Goal: Transaction & Acquisition: Purchase product/service

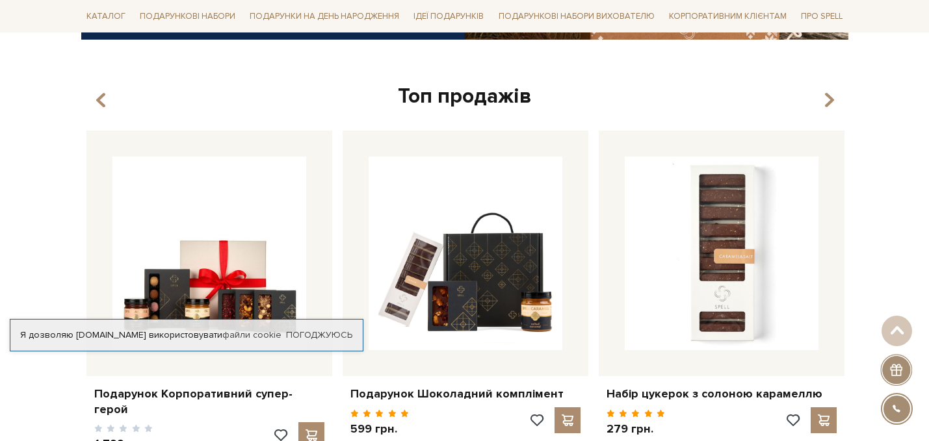
scroll to position [524, 0]
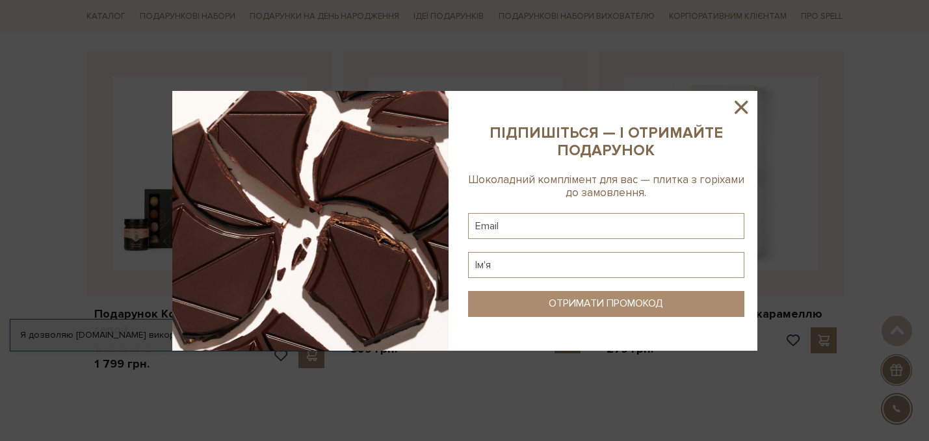
click at [743, 106] on icon at bounding box center [741, 107] width 22 height 22
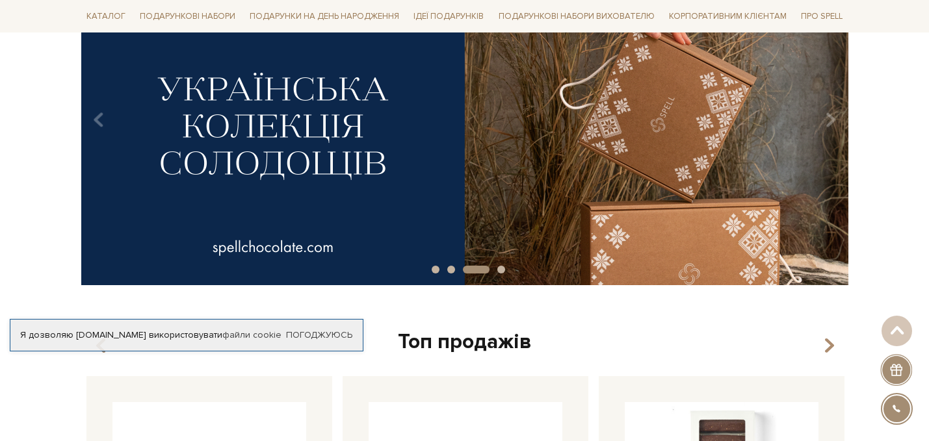
scroll to position [0, 0]
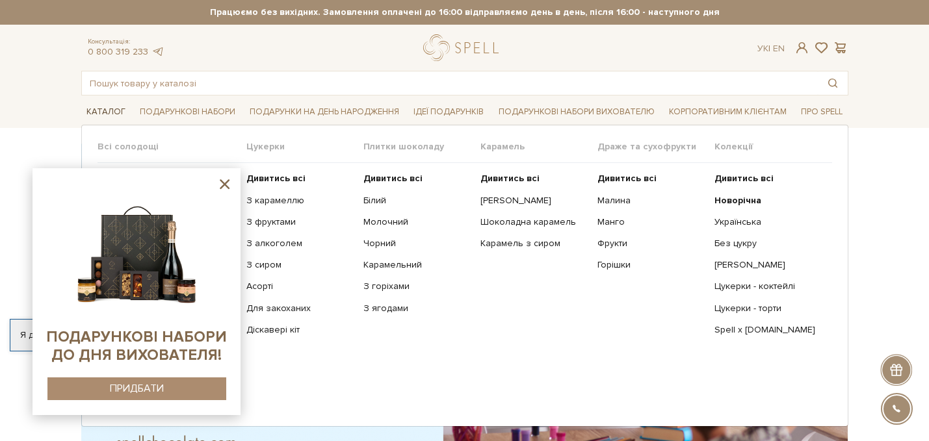
click at [110, 109] on link "Каталог" at bounding box center [105, 112] width 49 height 20
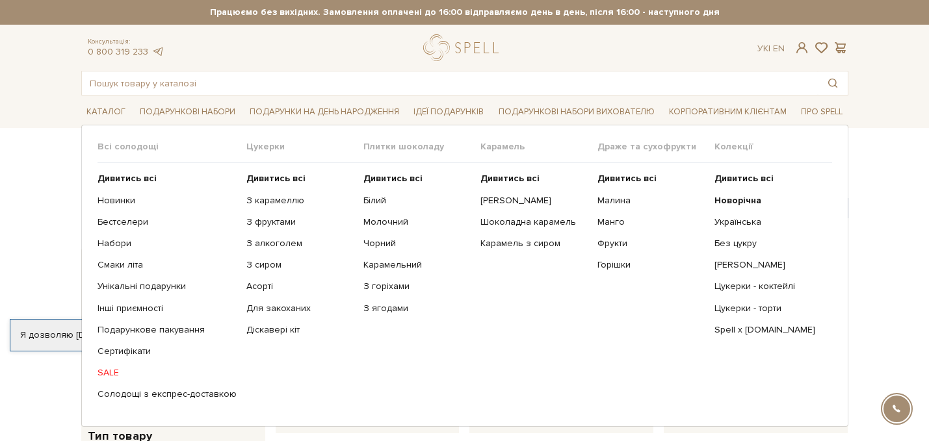
click at [112, 144] on span "Всі солодощі" at bounding box center [171, 147] width 149 height 12
click at [254, 148] on span "Цукерки" at bounding box center [304, 147] width 117 height 12
click at [266, 178] on b "Дивитись всі" at bounding box center [275, 178] width 59 height 11
click at [266, 177] on b "Дивитись всі" at bounding box center [275, 178] width 59 height 11
click at [109, 177] on b "Дивитись всі" at bounding box center [126, 178] width 59 height 11
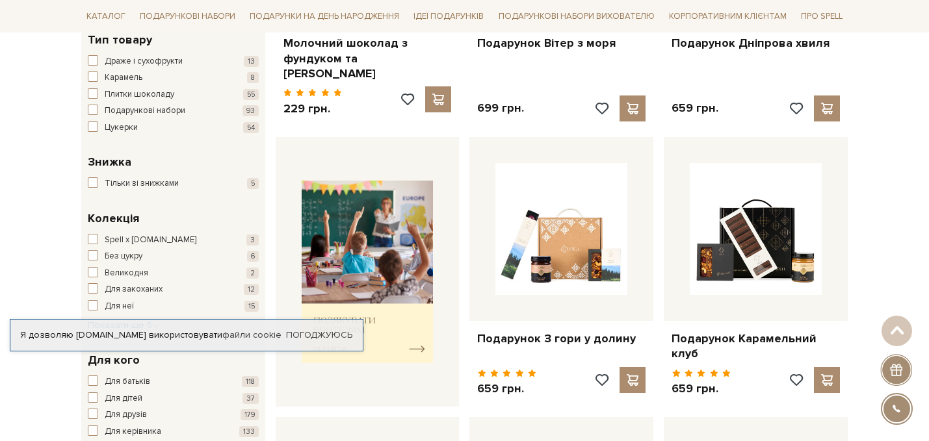
scroll to position [421, 0]
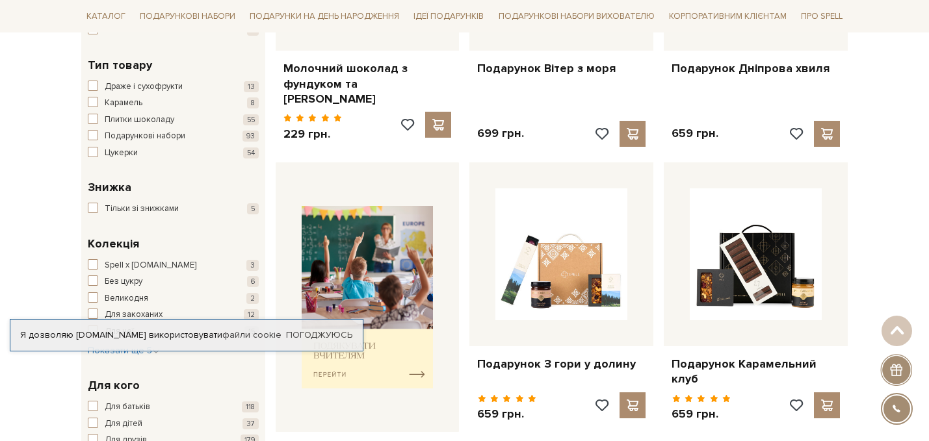
scroll to position [383, 0]
click at [99, 148] on button "Цукерки 54" at bounding box center [173, 152] width 171 height 13
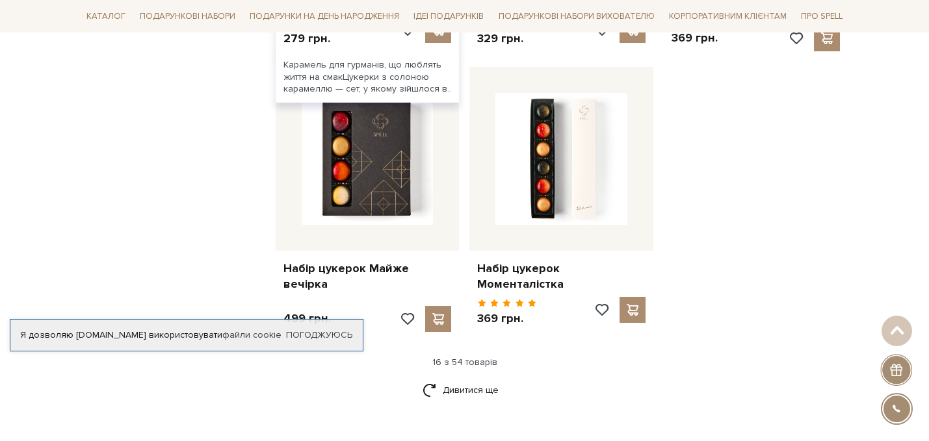
scroll to position [1560, 0]
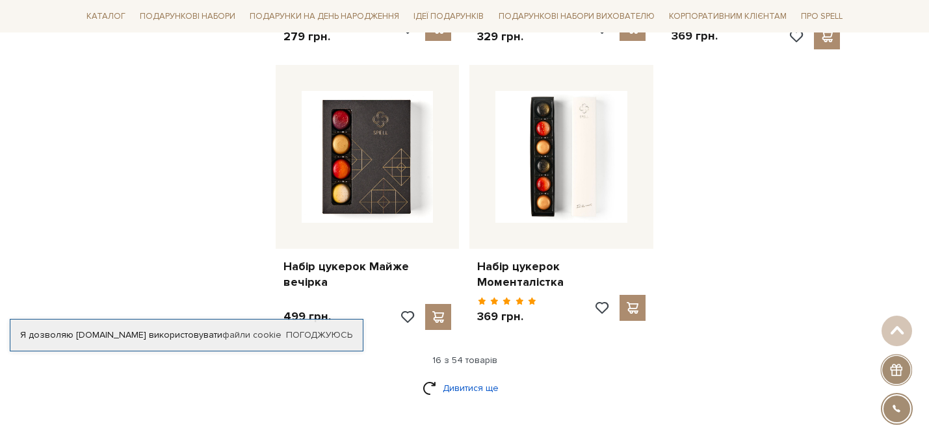
click at [451, 377] on link "Дивитися ще" at bounding box center [464, 388] width 84 height 23
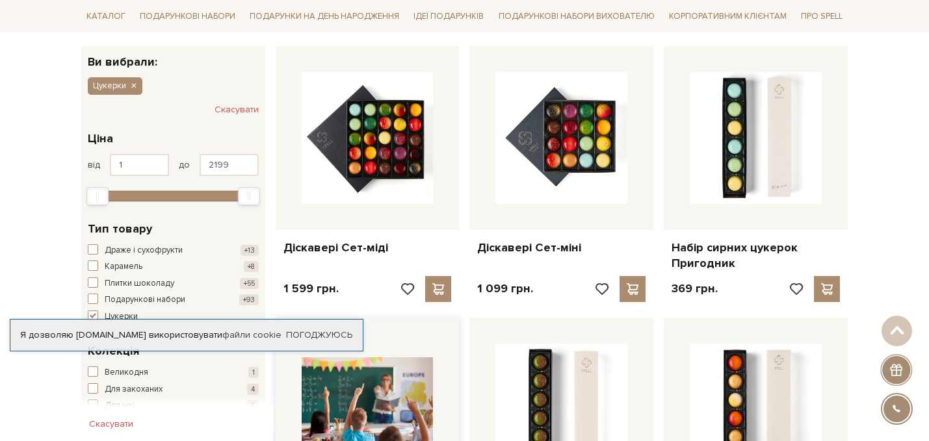
scroll to position [0, 0]
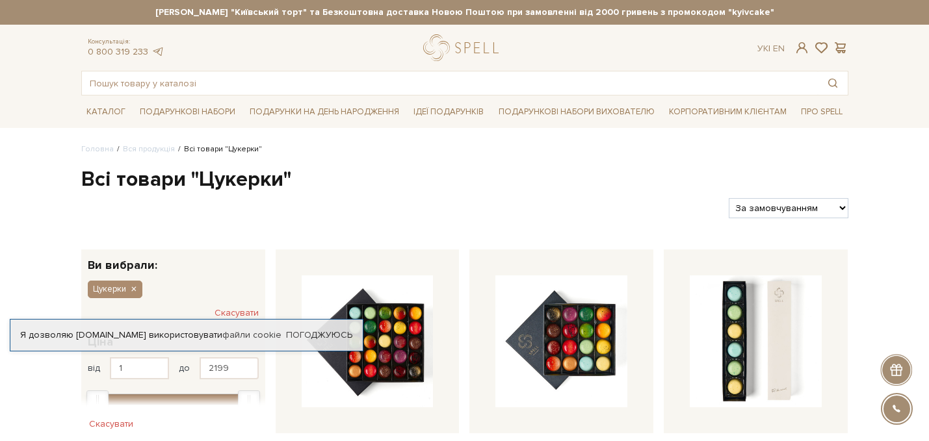
click at [824, 206] on select "За замовчуванням За Ціною (зростання) За Ціною (зменшення) Новинки За популярні…" at bounding box center [788, 208] width 119 height 20
select select "https://spellchocolate.com/our-productions/cukerku?sort=p.price&order=ASC"
click at [729, 198] on select "За замовчуванням За Ціною (зростання) За Ціною (зменшення) Новинки За популярні…" at bounding box center [788, 208] width 119 height 20
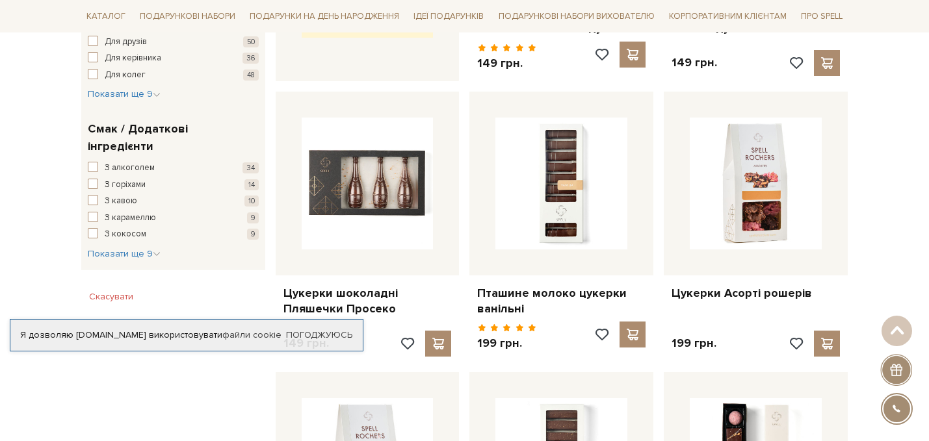
scroll to position [711, 0]
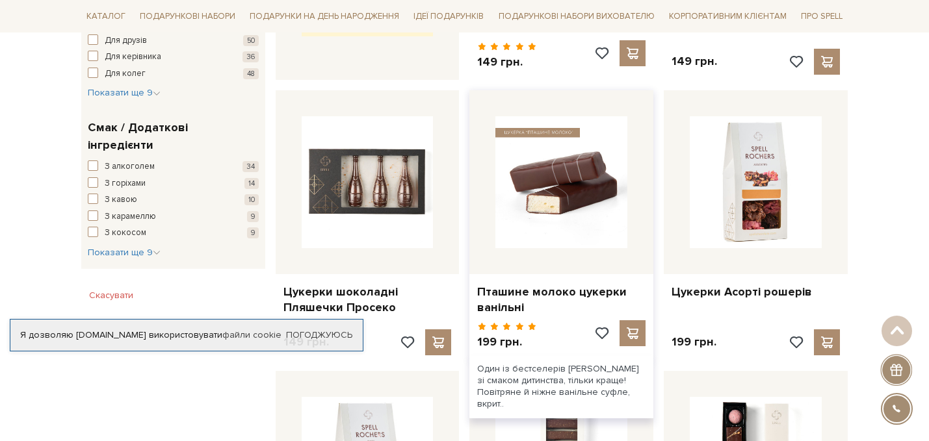
click at [591, 217] on img at bounding box center [561, 182] width 132 height 132
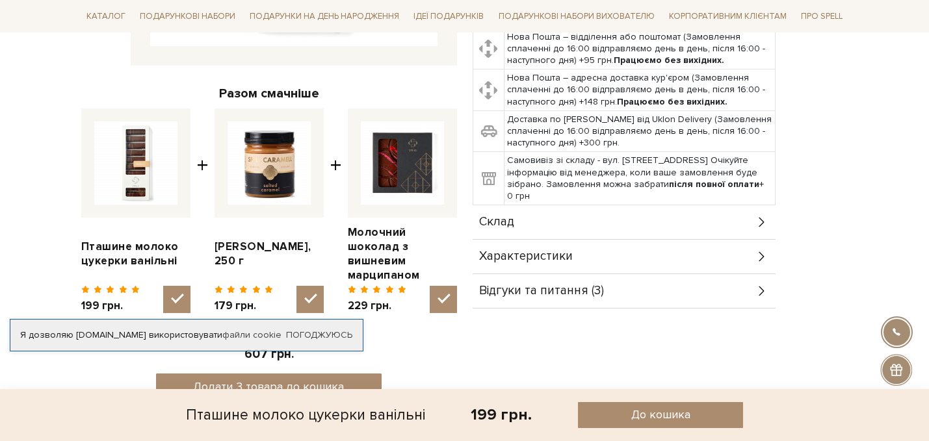
scroll to position [399, 0]
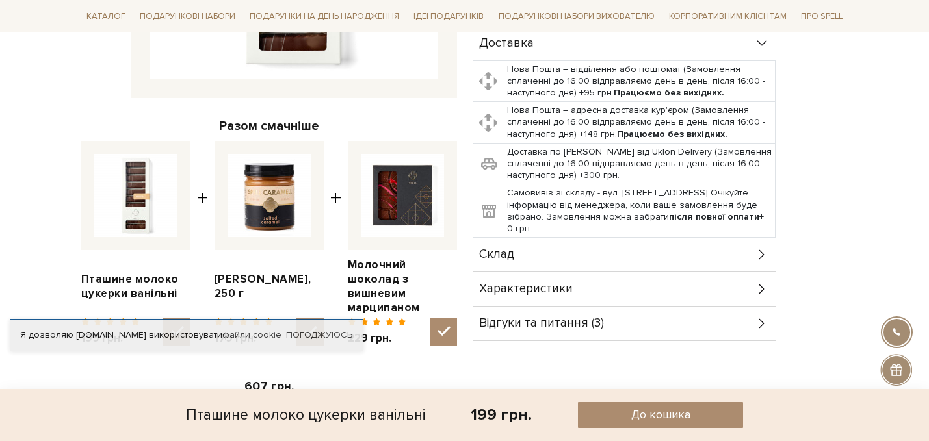
click at [753, 292] on div "Характеристики" at bounding box center [624, 289] width 303 height 34
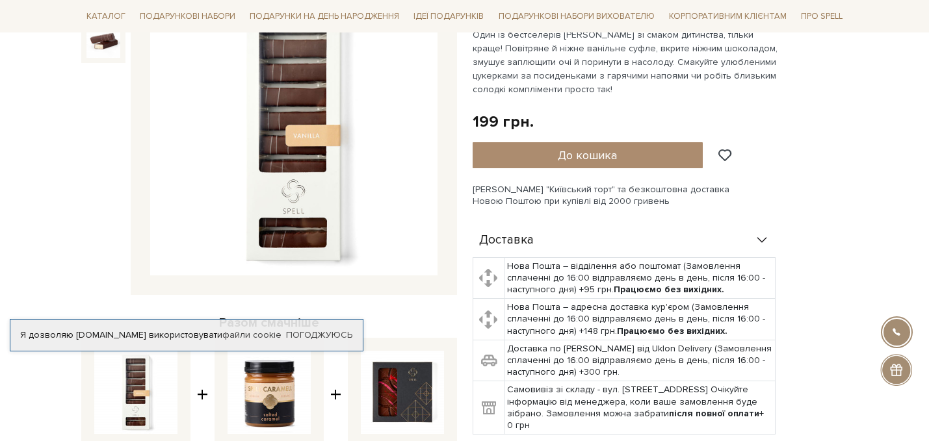
scroll to position [0, 0]
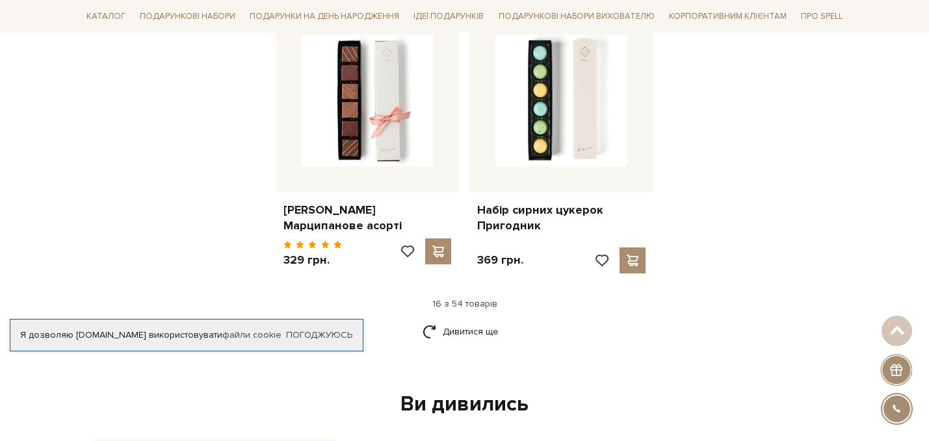
scroll to position [1645, 0]
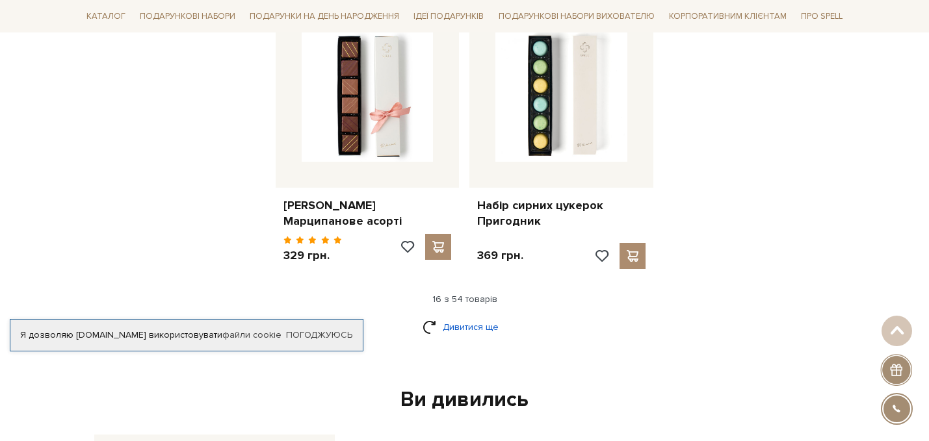
click at [469, 326] on link "Дивитися ще" at bounding box center [464, 327] width 84 height 23
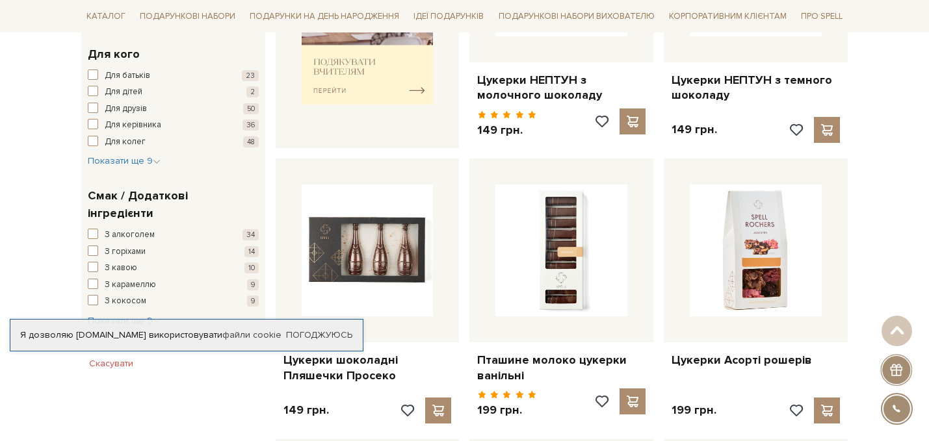
scroll to position [0, 0]
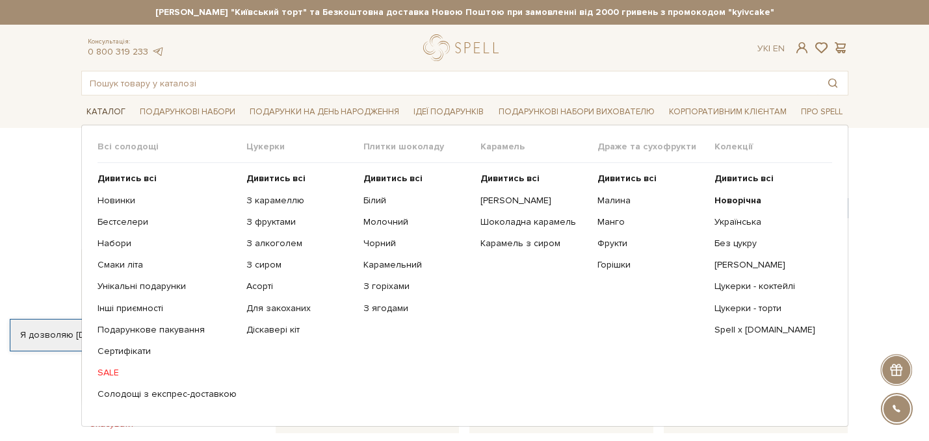
click at [99, 116] on link "Каталог" at bounding box center [105, 112] width 49 height 20
click at [109, 140] on div "Всі солодощі Дивитись всі Новинки Бестселери Набори Смаки літа Унікальні подару…" at bounding box center [464, 276] width 767 height 302
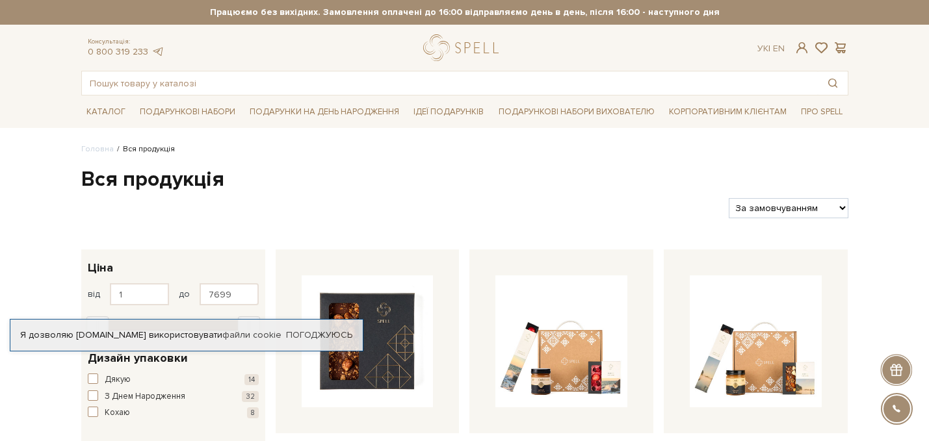
click at [798, 207] on select "За замовчуванням За Ціною (зростання) За Ціною (зменшення) Новинки За популярні…" at bounding box center [788, 208] width 119 height 20
select select "[URL][DOMAIN_NAME]"
click at [729, 198] on select "За замовчуванням За Ціною (зростання) За Ціною (зменшення) Новинки За популярні…" at bounding box center [788, 208] width 119 height 20
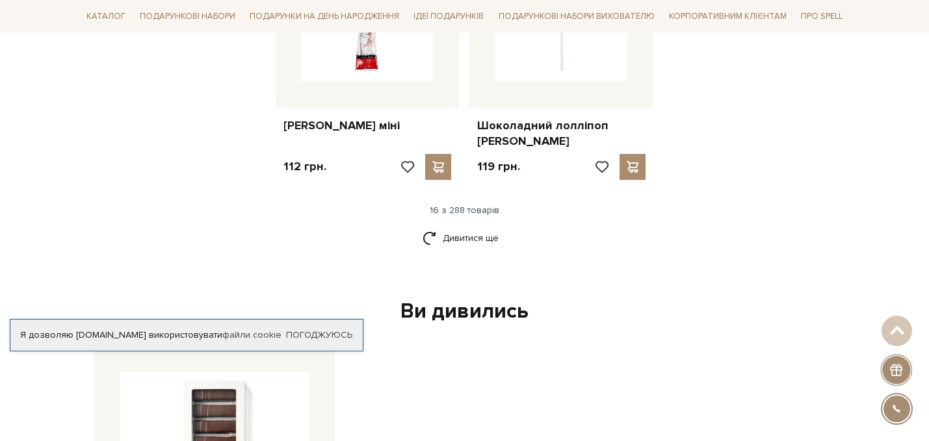
scroll to position [1680, 0]
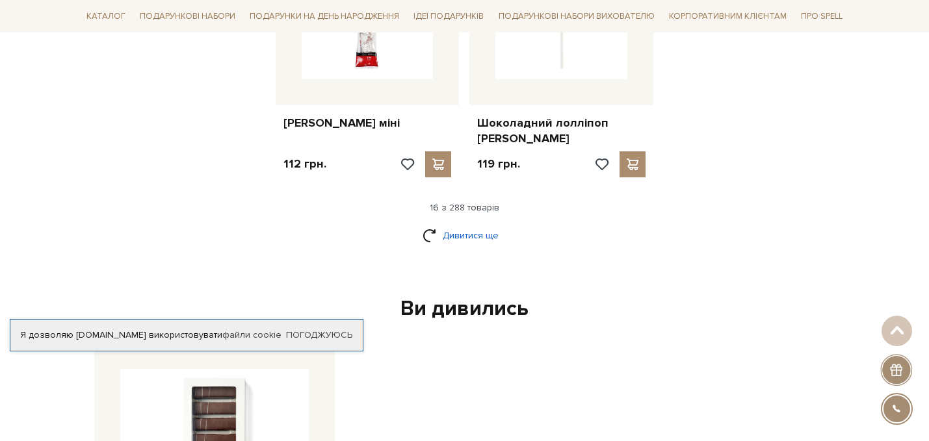
click at [471, 224] on link "Дивитися ще" at bounding box center [464, 235] width 84 height 23
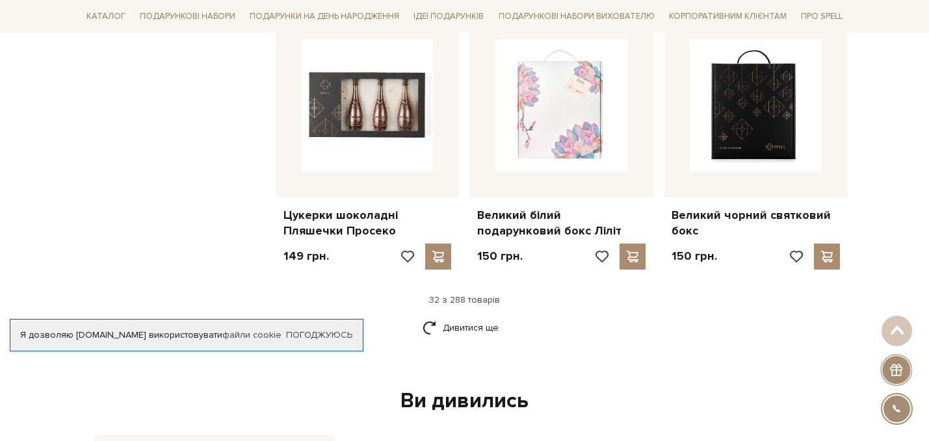
scroll to position [2967, 0]
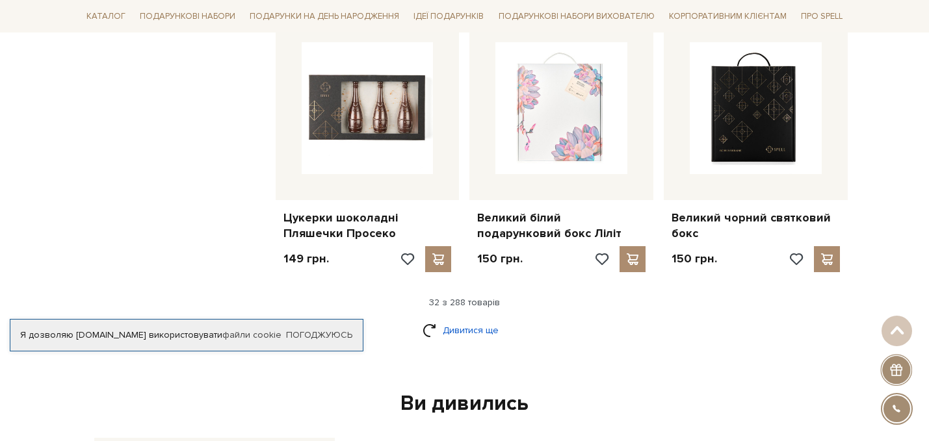
click at [462, 319] on link "Дивитися ще" at bounding box center [464, 330] width 84 height 23
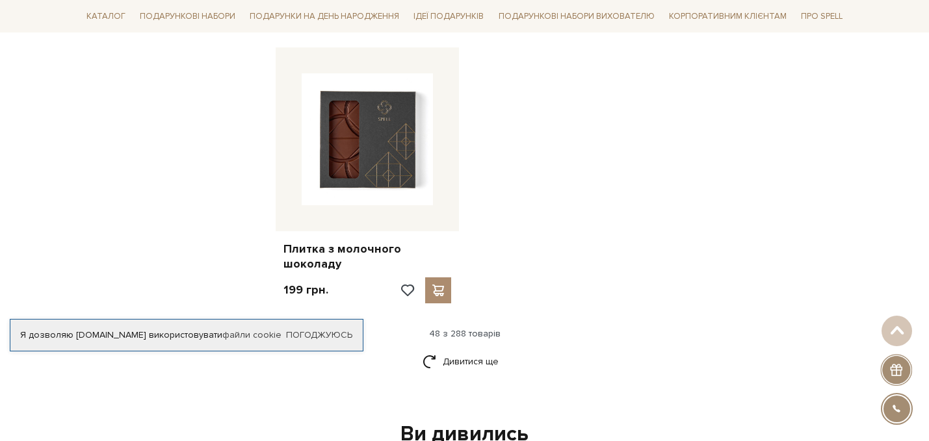
scroll to position [4629, 0]
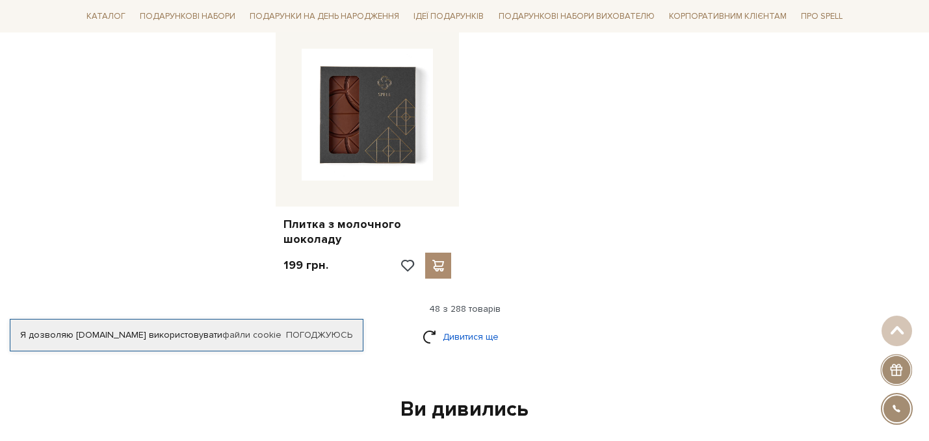
click at [450, 326] on link "Дивитися ще" at bounding box center [464, 337] width 84 height 23
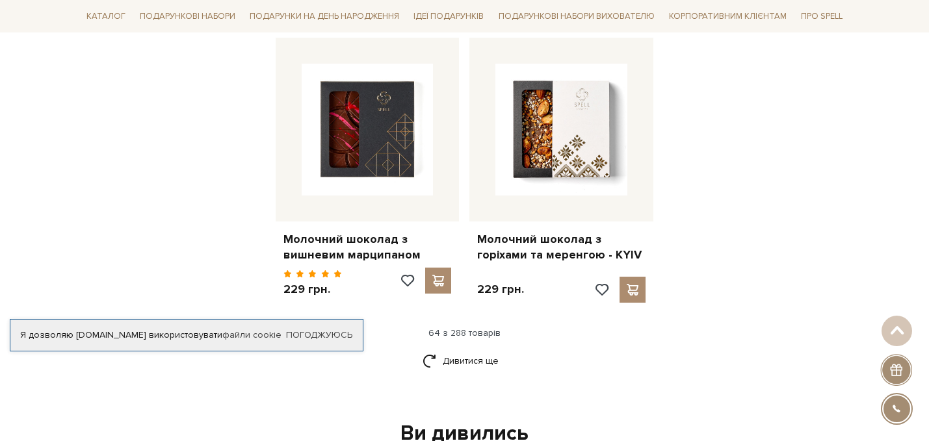
scroll to position [6083, 0]
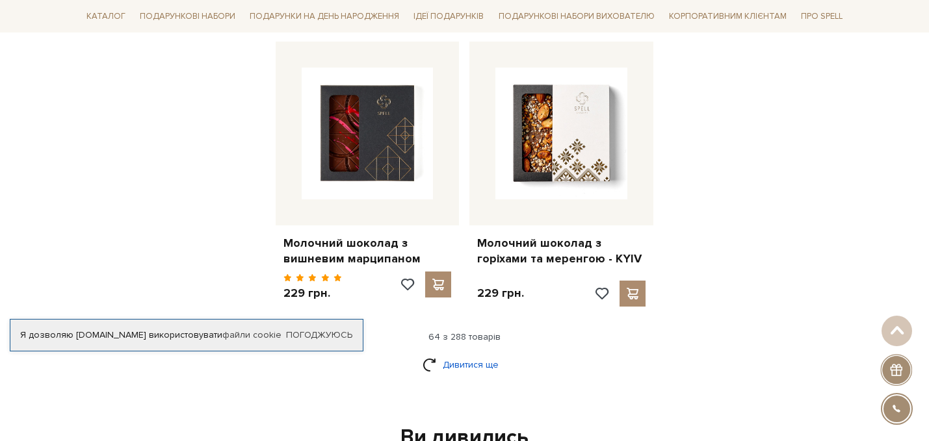
click at [489, 354] on link "Дивитися ще" at bounding box center [464, 365] width 84 height 23
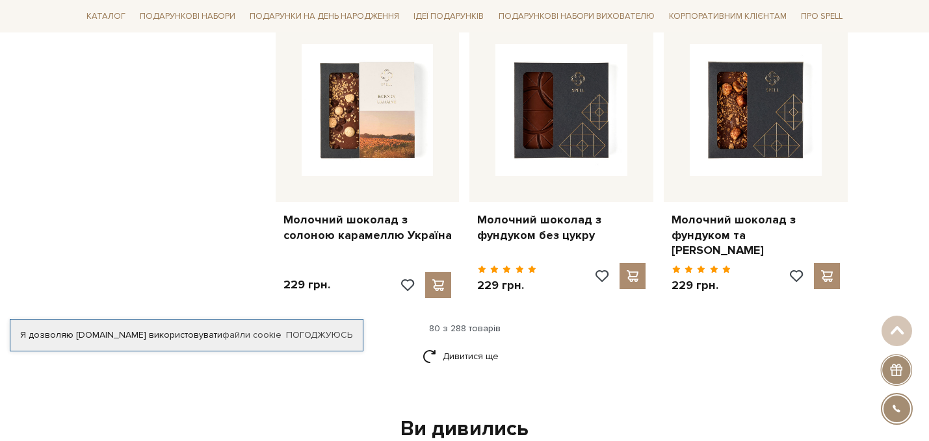
scroll to position [7474, 0]
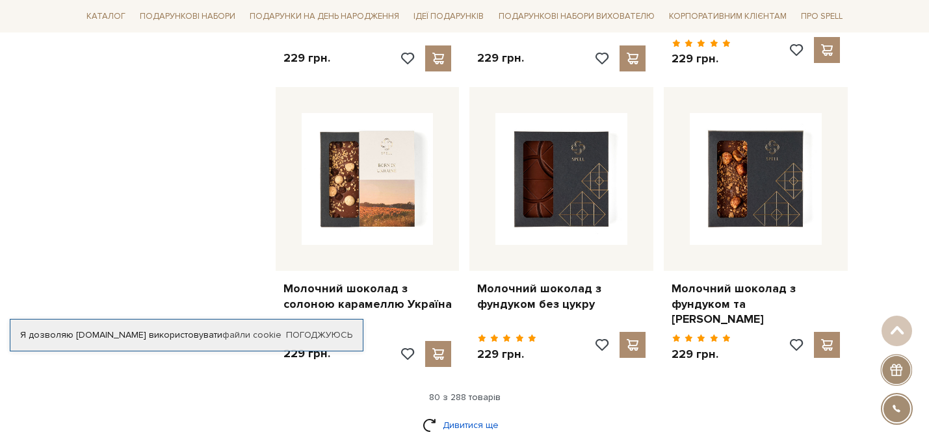
click at [450, 414] on link "Дивитися ще" at bounding box center [464, 425] width 84 height 23
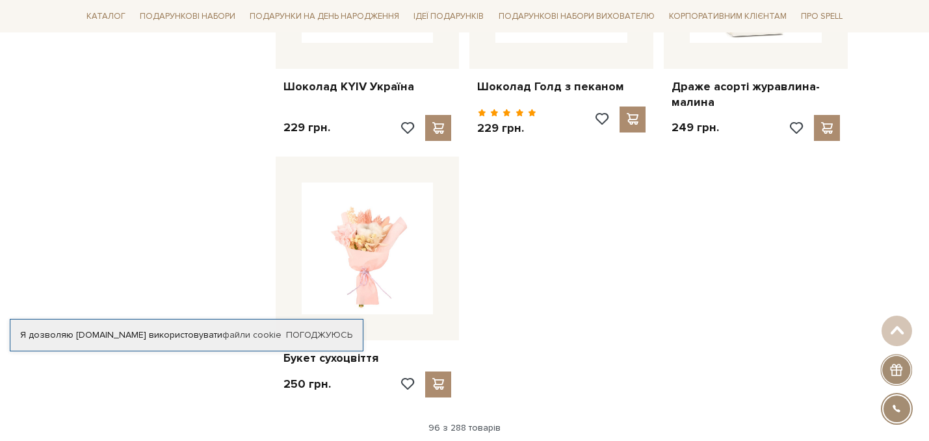
scroll to position [9158, 0]
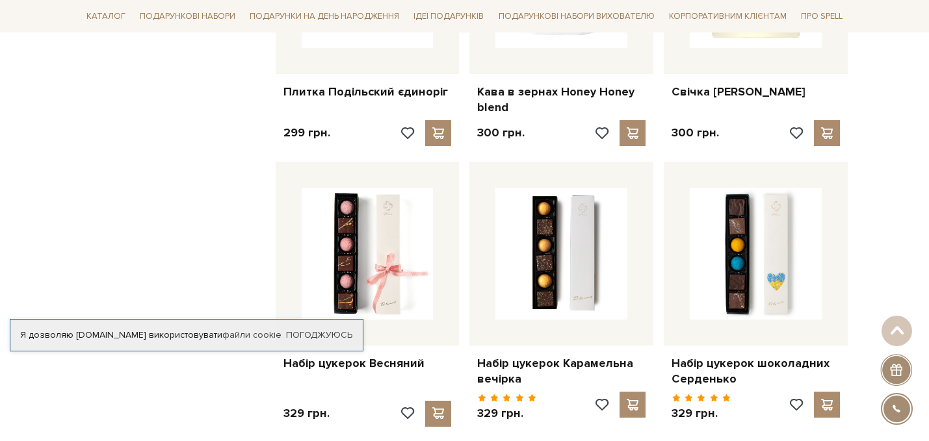
scroll to position [10008, 0]
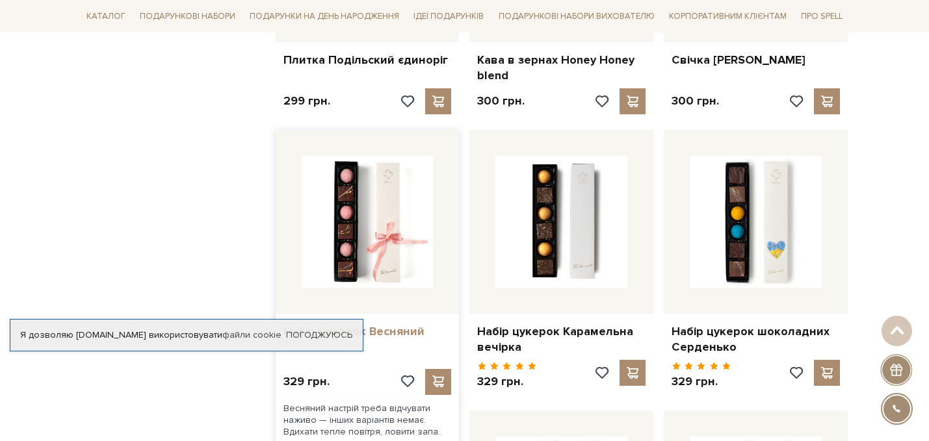
click at [344, 324] on link "Набір цукерок Весняний" at bounding box center [367, 331] width 168 height 15
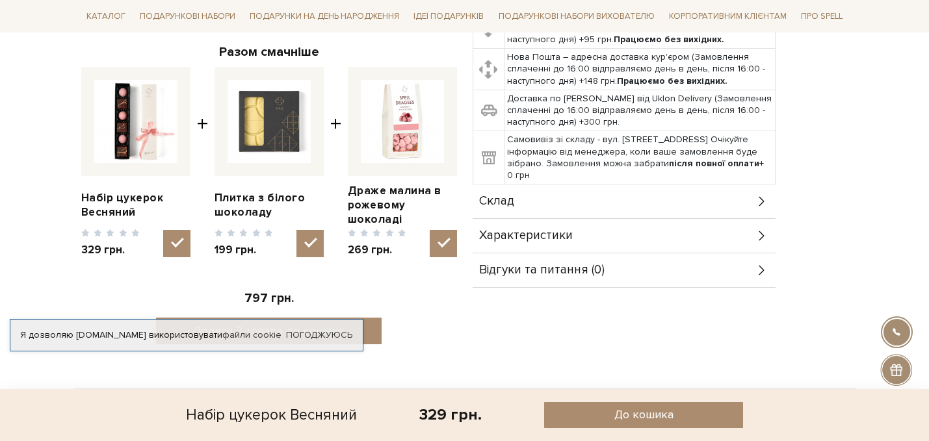
scroll to position [473, 0]
click at [762, 244] on div "Характеристики" at bounding box center [624, 237] width 303 height 34
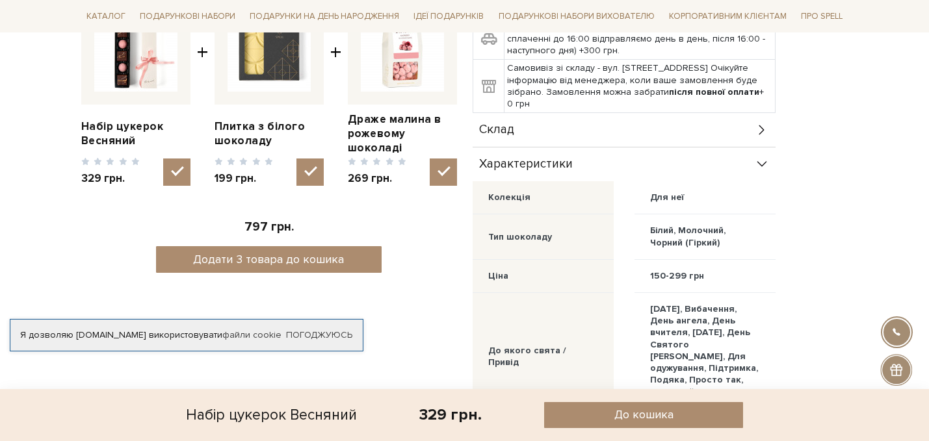
scroll to position [543, 0]
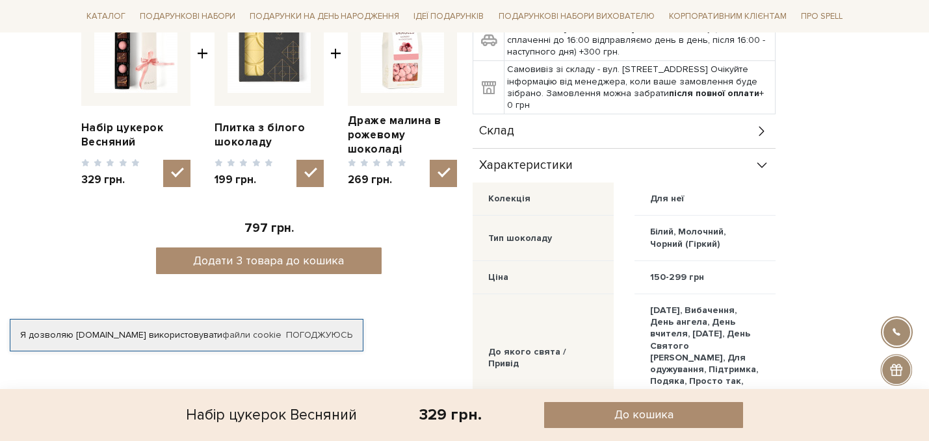
click at [756, 169] on icon at bounding box center [762, 166] width 14 height 14
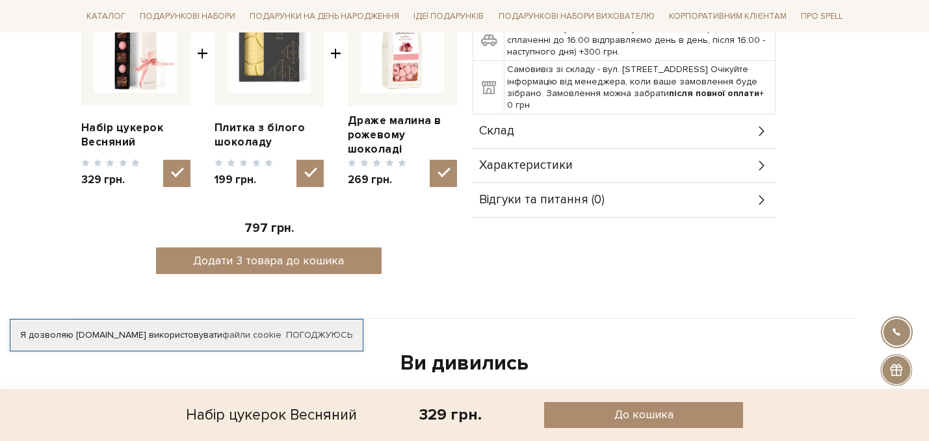
click at [762, 125] on icon at bounding box center [762, 131] width 14 height 14
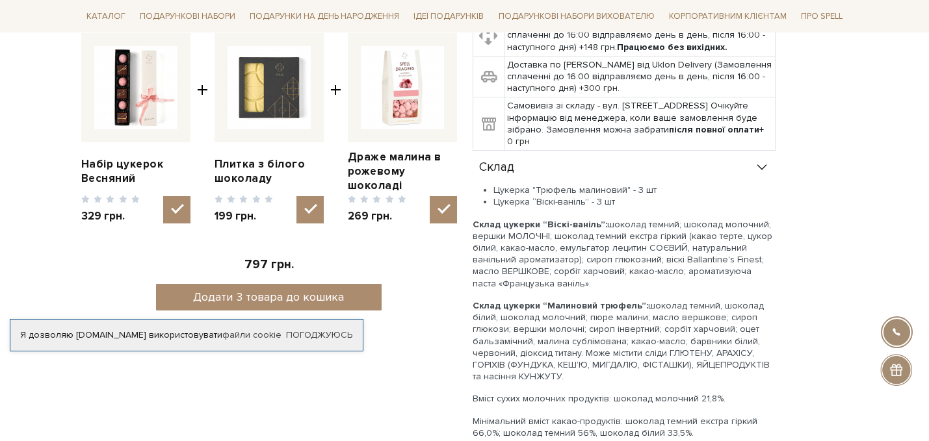
scroll to position [278, 0]
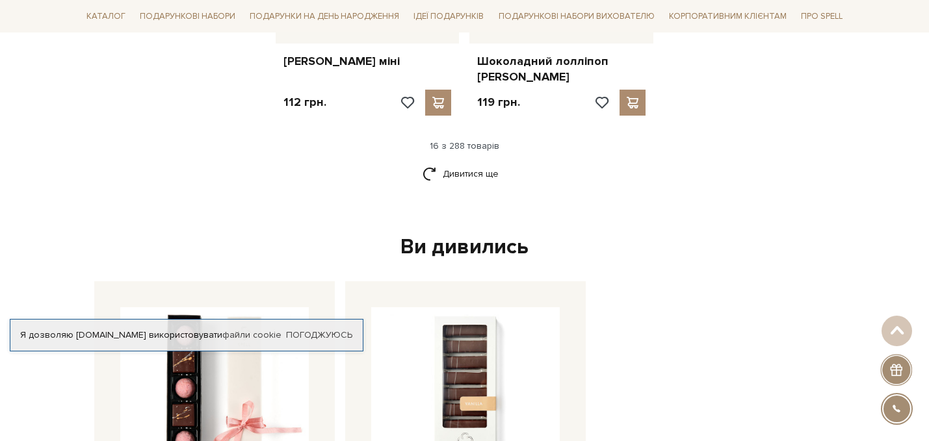
scroll to position [1740, 0]
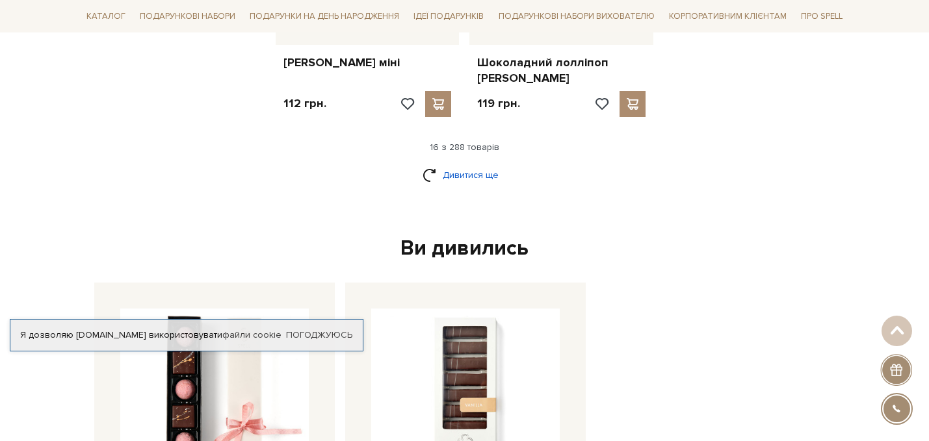
click at [448, 164] on link "Дивитися ще" at bounding box center [464, 175] width 84 height 23
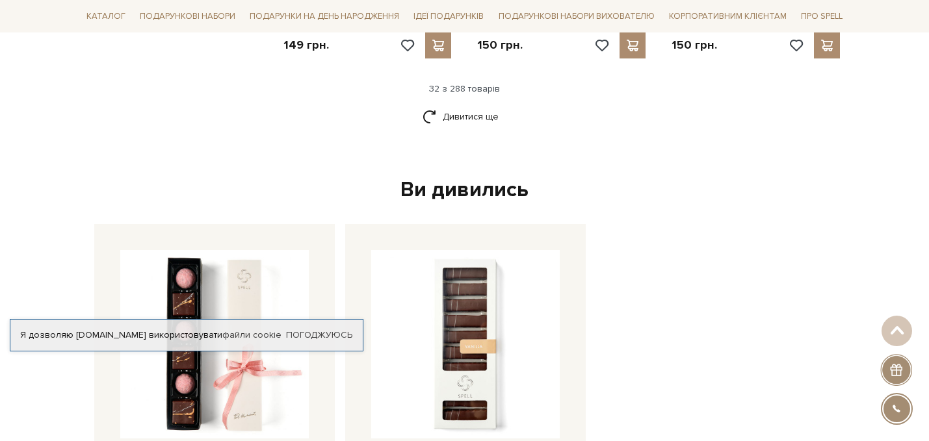
scroll to position [3188, 0]
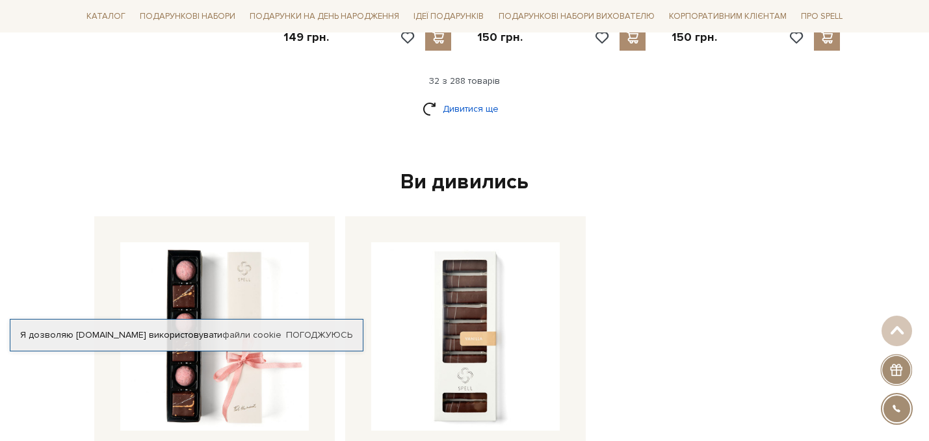
click at [465, 97] on link "Дивитися ще" at bounding box center [464, 108] width 84 height 23
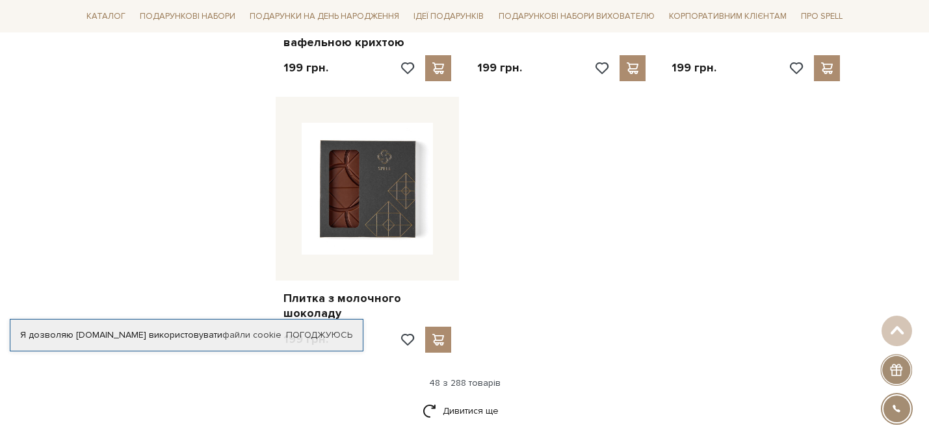
scroll to position [4610, 0]
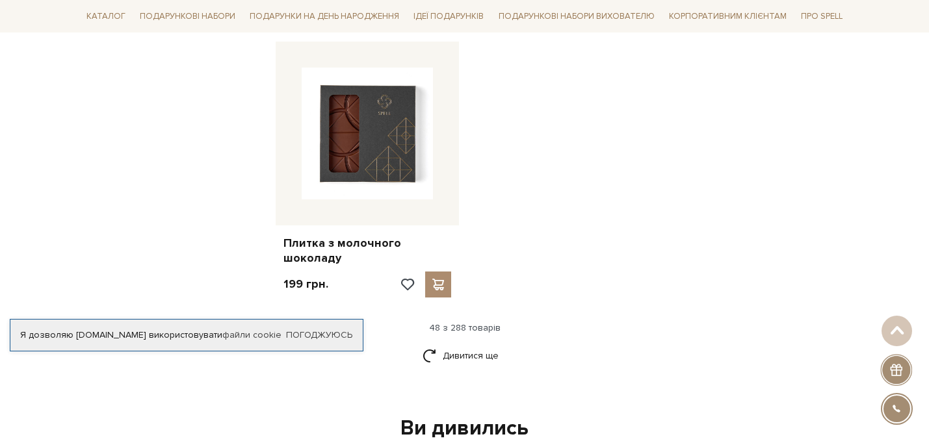
click at [465, 344] on link "Дивитися ще" at bounding box center [464, 355] width 84 height 23
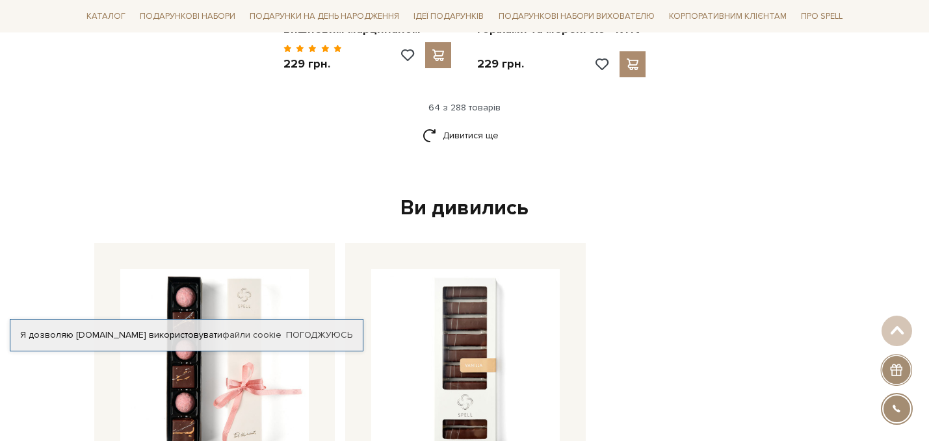
scroll to position [6320, 0]
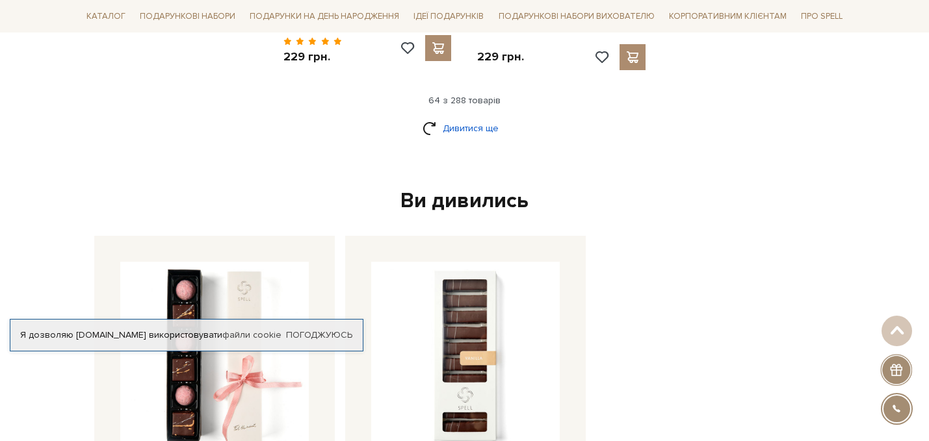
click at [453, 117] on link "Дивитися ще" at bounding box center [464, 128] width 84 height 23
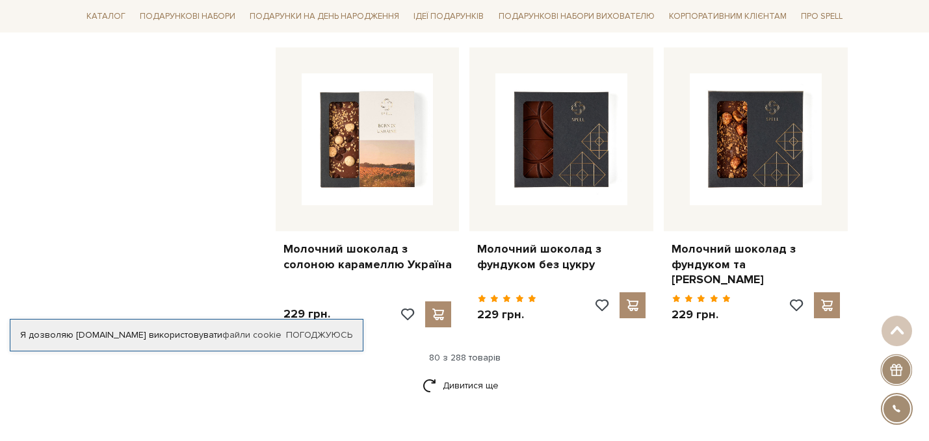
scroll to position [7529, 0]
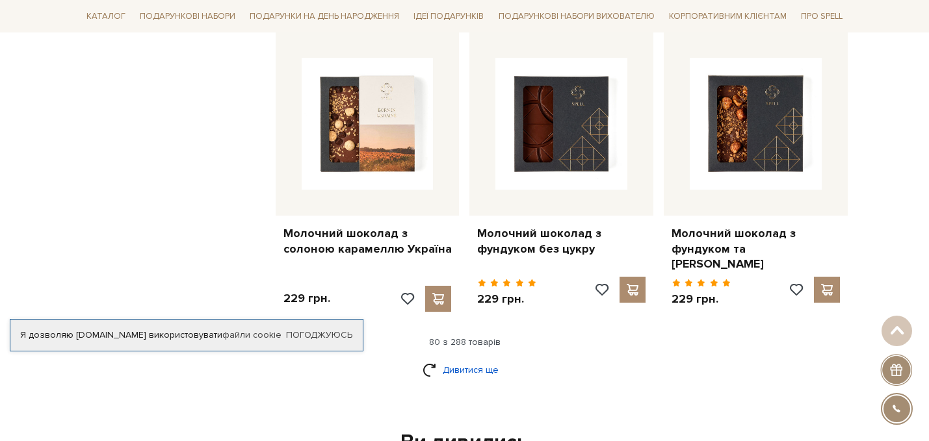
click at [467, 359] on link "Дивитися ще" at bounding box center [464, 370] width 84 height 23
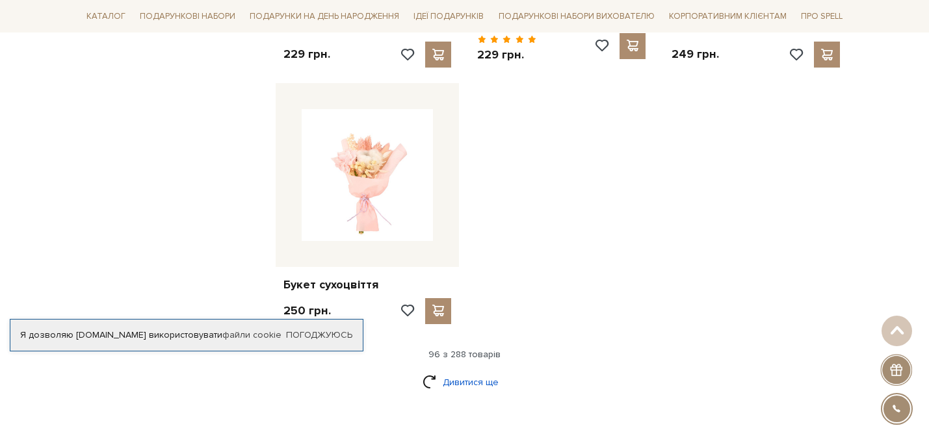
scroll to position [9230, 0]
click at [459, 372] on link "Дивитися ще" at bounding box center [464, 383] width 84 height 23
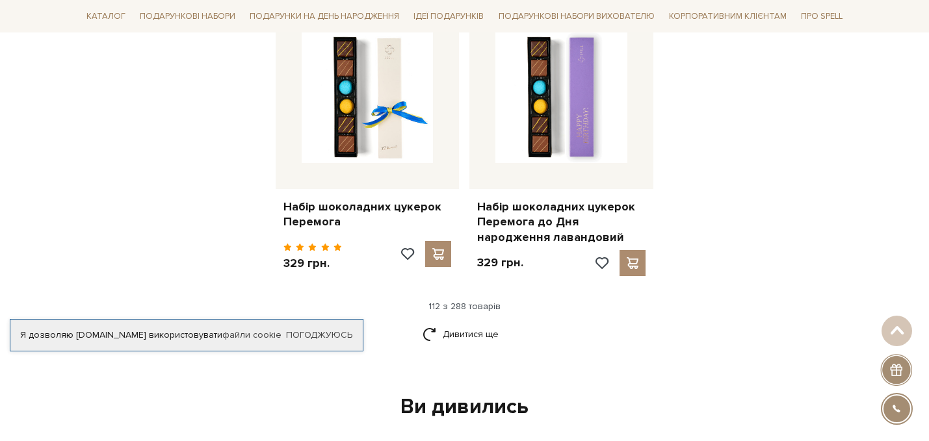
scroll to position [10700, 0]
click at [472, 324] on link "Дивитися ще" at bounding box center [464, 335] width 84 height 23
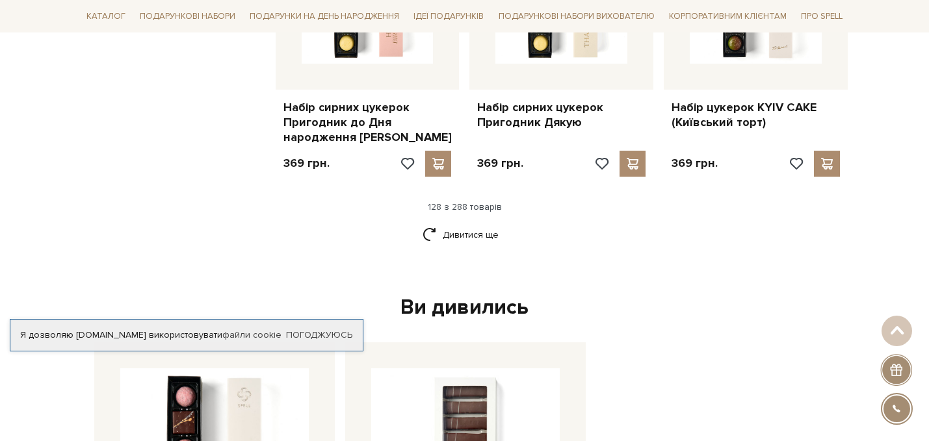
scroll to position [12210, 0]
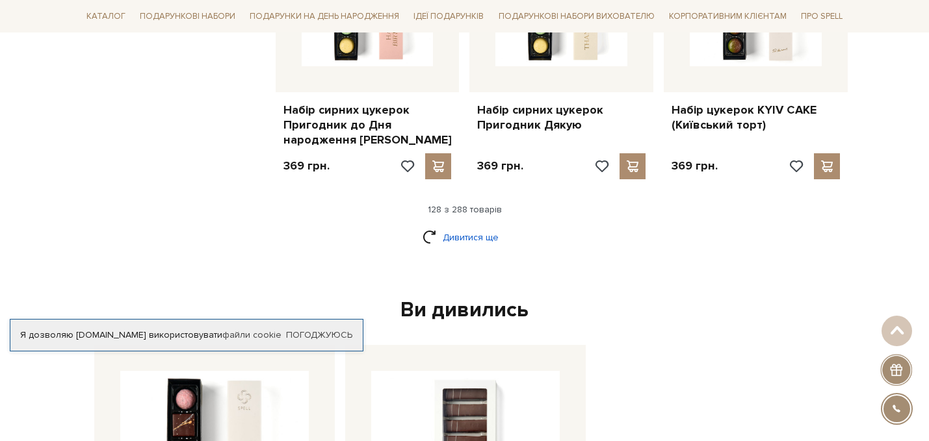
click at [454, 226] on link "Дивитися ще" at bounding box center [464, 237] width 84 height 23
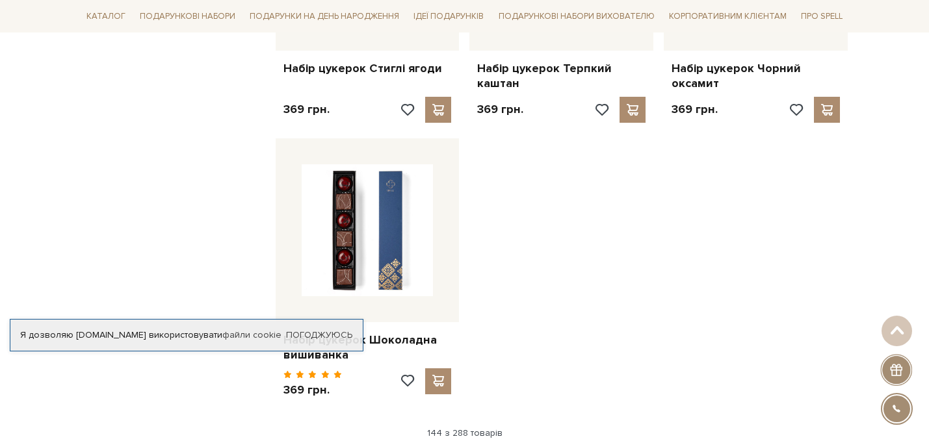
scroll to position [13647, 0]
